Goal: Book appointment/travel/reservation

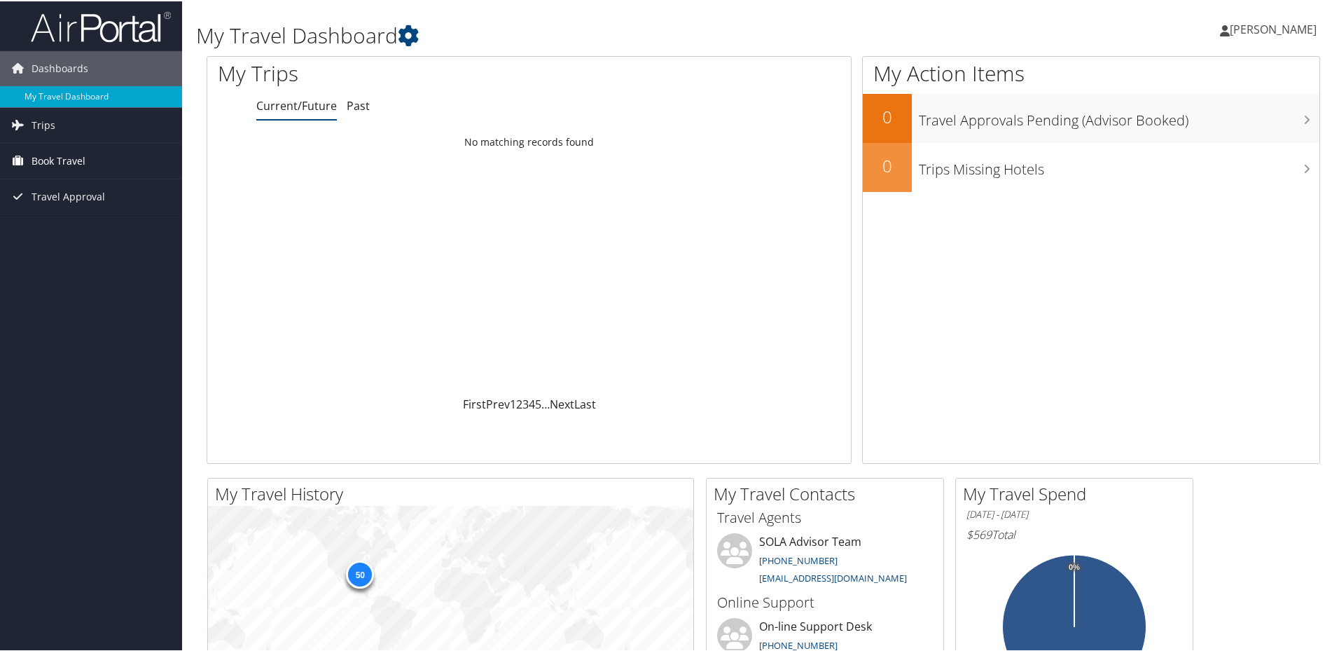
click at [44, 156] on span "Book Travel" at bounding box center [59, 159] width 54 height 35
click at [41, 209] on link "Book/Manage Online Trips" at bounding box center [91, 208] width 182 height 21
